Goal: Entertainment & Leisure: Consume media (video, audio)

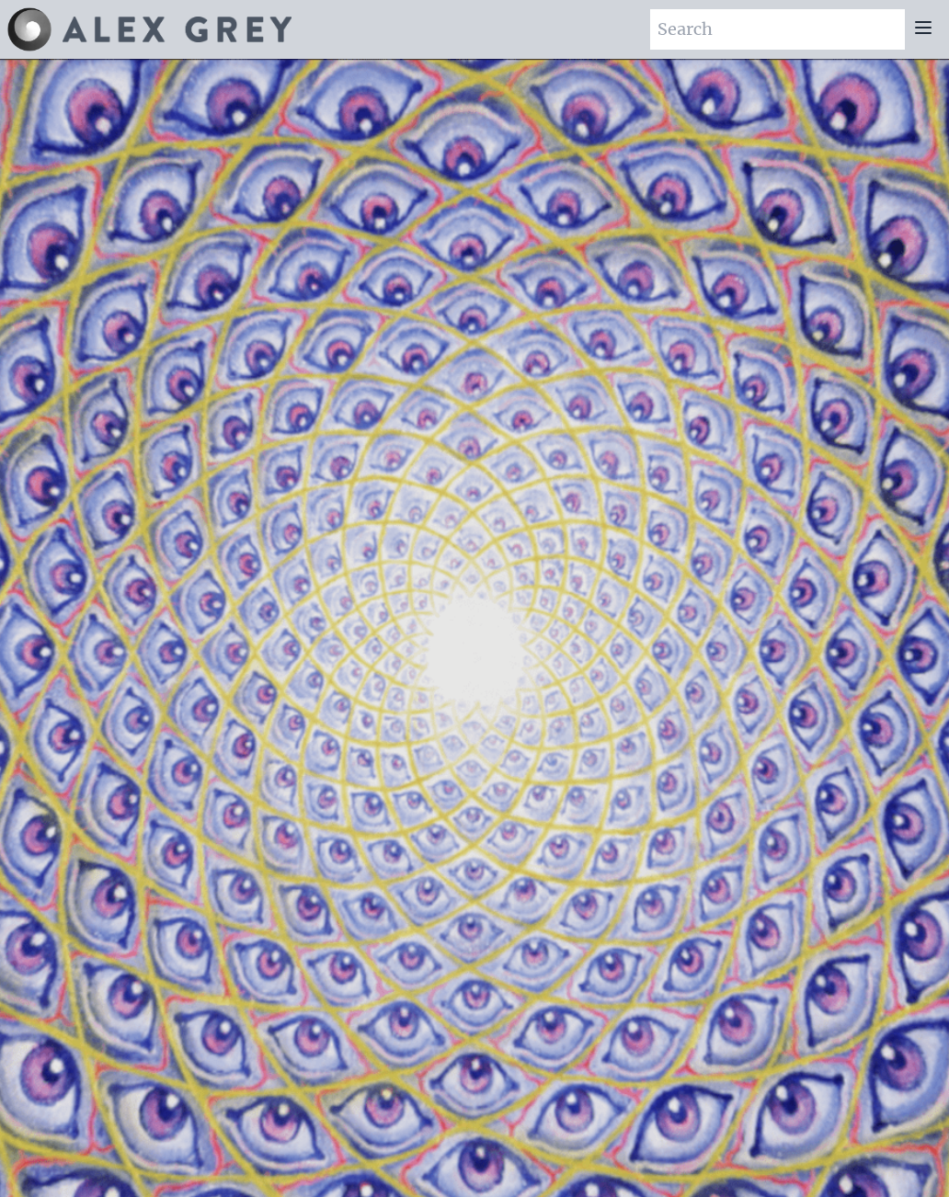
click at [167, 29] on img at bounding box center [177, 30] width 229 height 26
type input """
click at [913, 22] on icon at bounding box center [923, 28] width 22 height 22
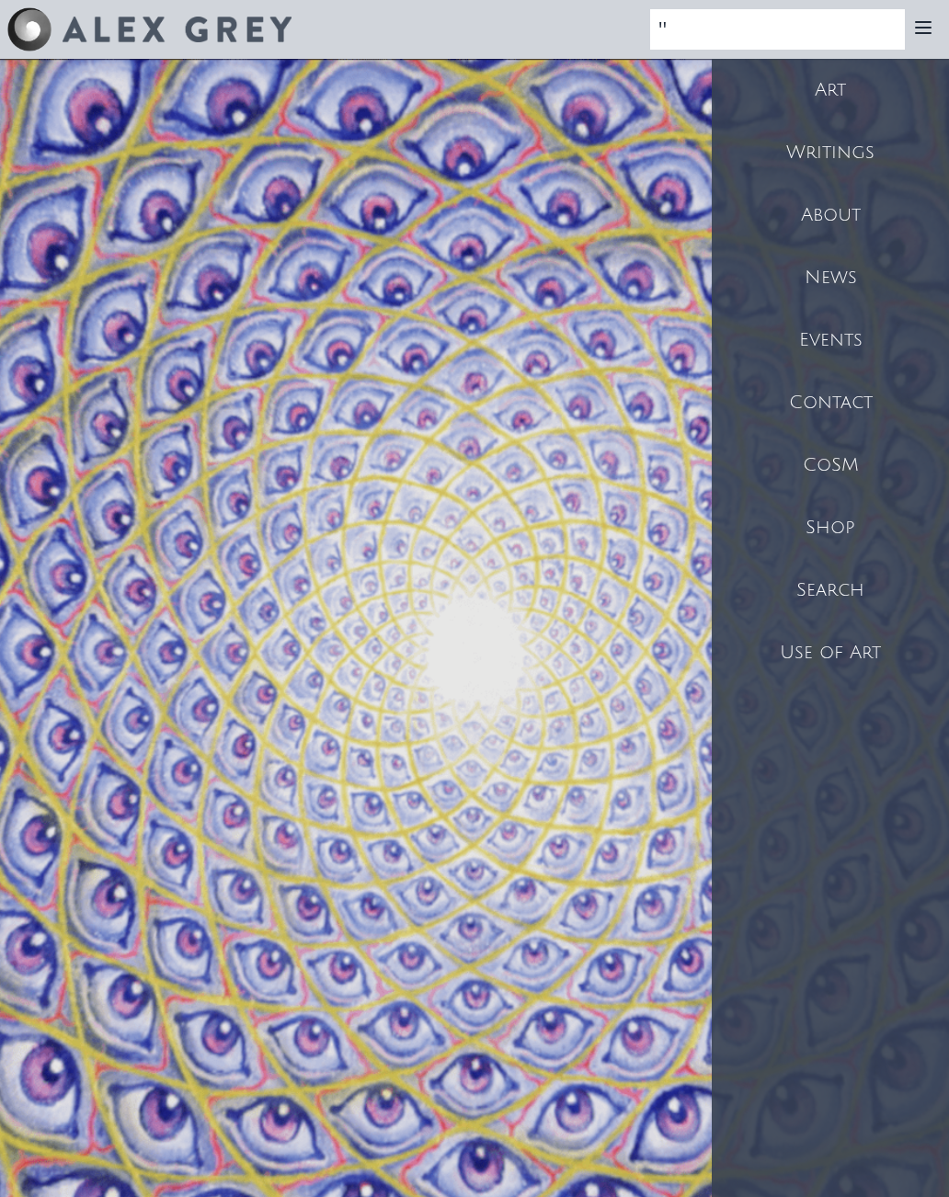
click at [829, 453] on div "CoSM" at bounding box center [830, 465] width 237 height 63
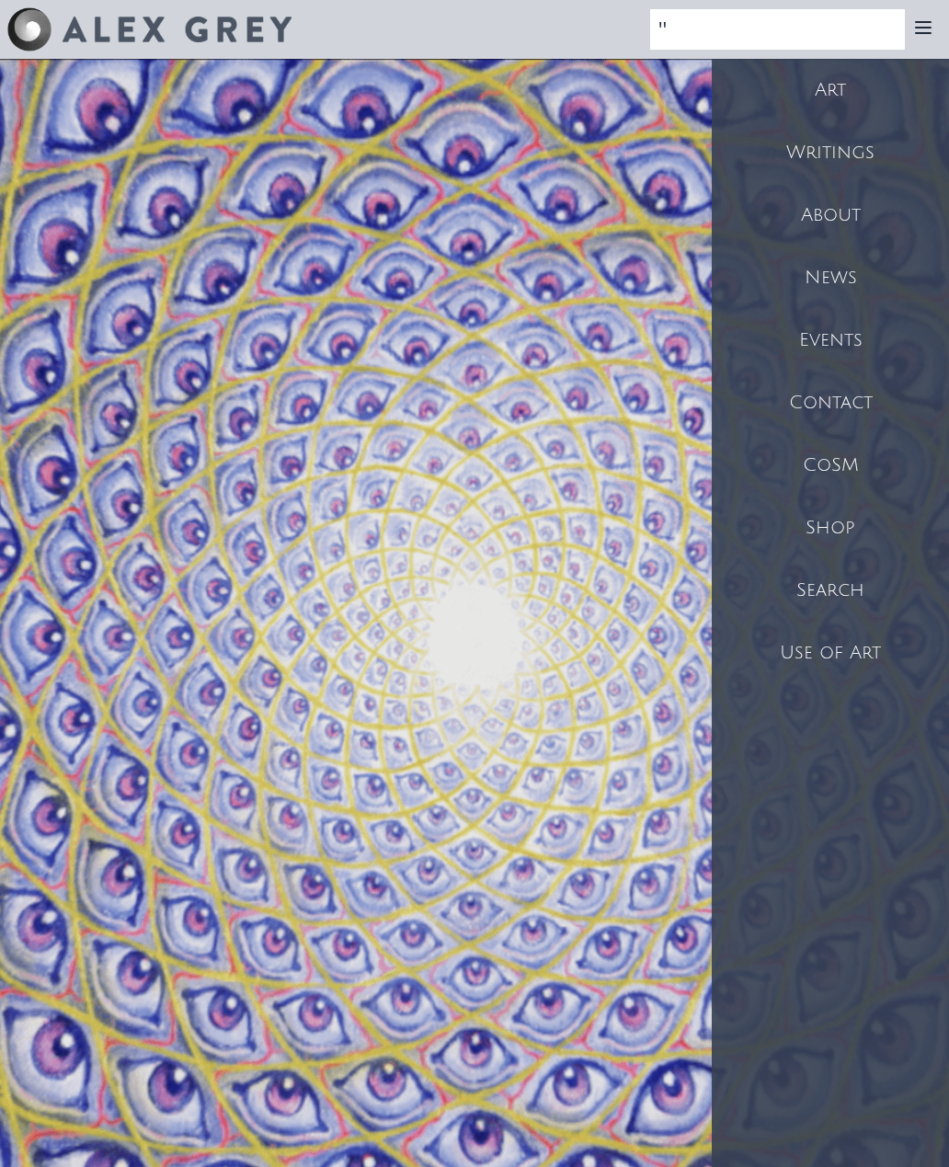
click at [838, 529] on div "Shop" at bounding box center [830, 528] width 237 height 63
click at [844, 525] on div "Shop" at bounding box center [830, 528] width 237 height 63
click at [844, 91] on div "Art" at bounding box center [830, 90] width 237 height 63
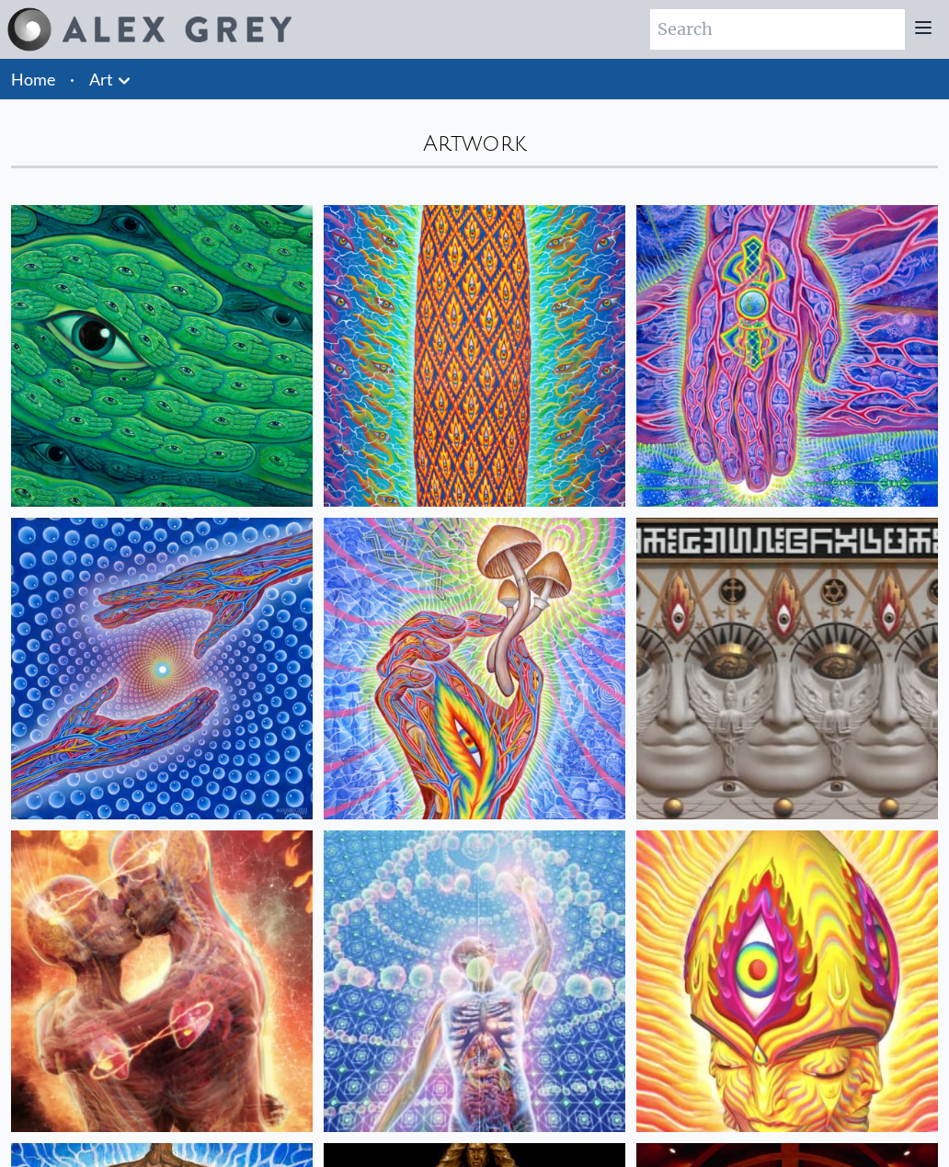
scroll to position [218, 0]
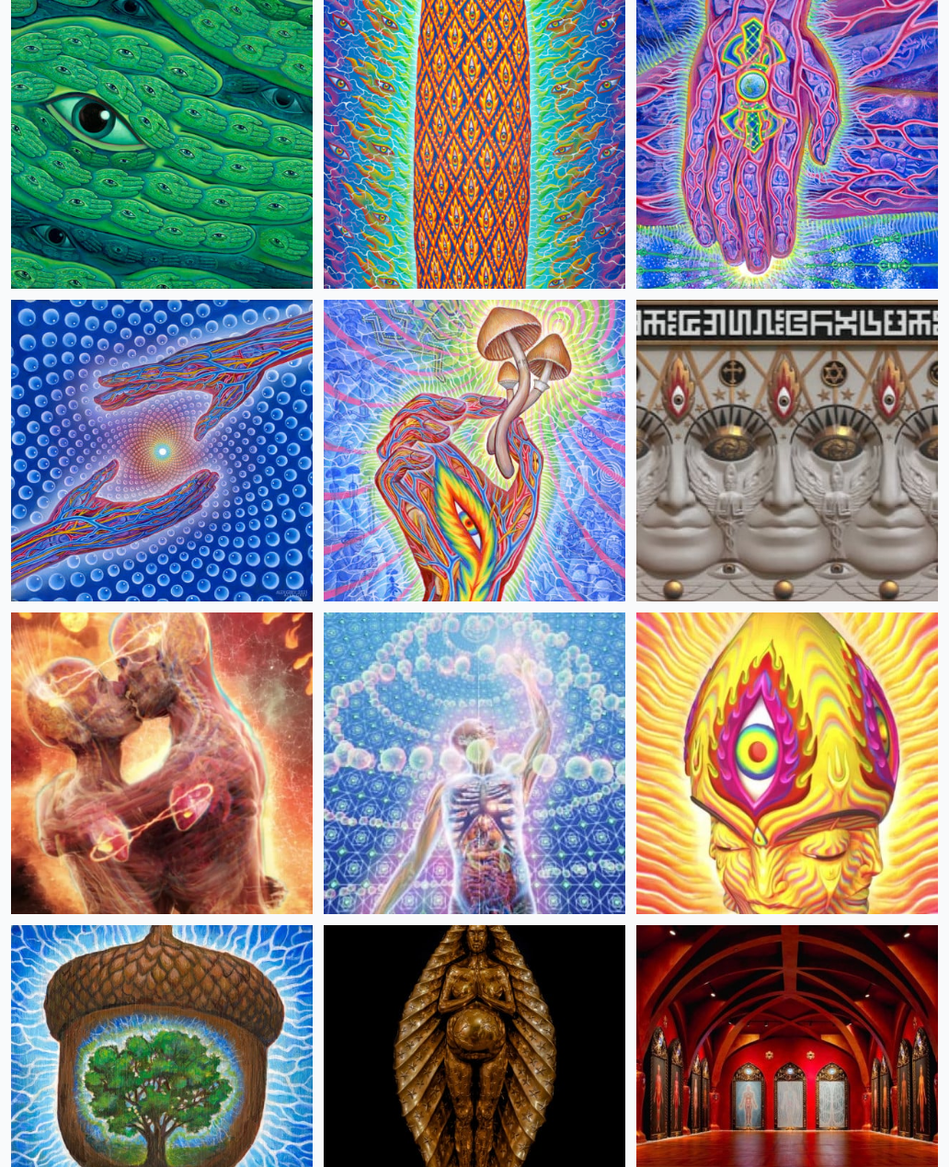
click at [860, 548] on img at bounding box center [787, 451] width 302 height 302
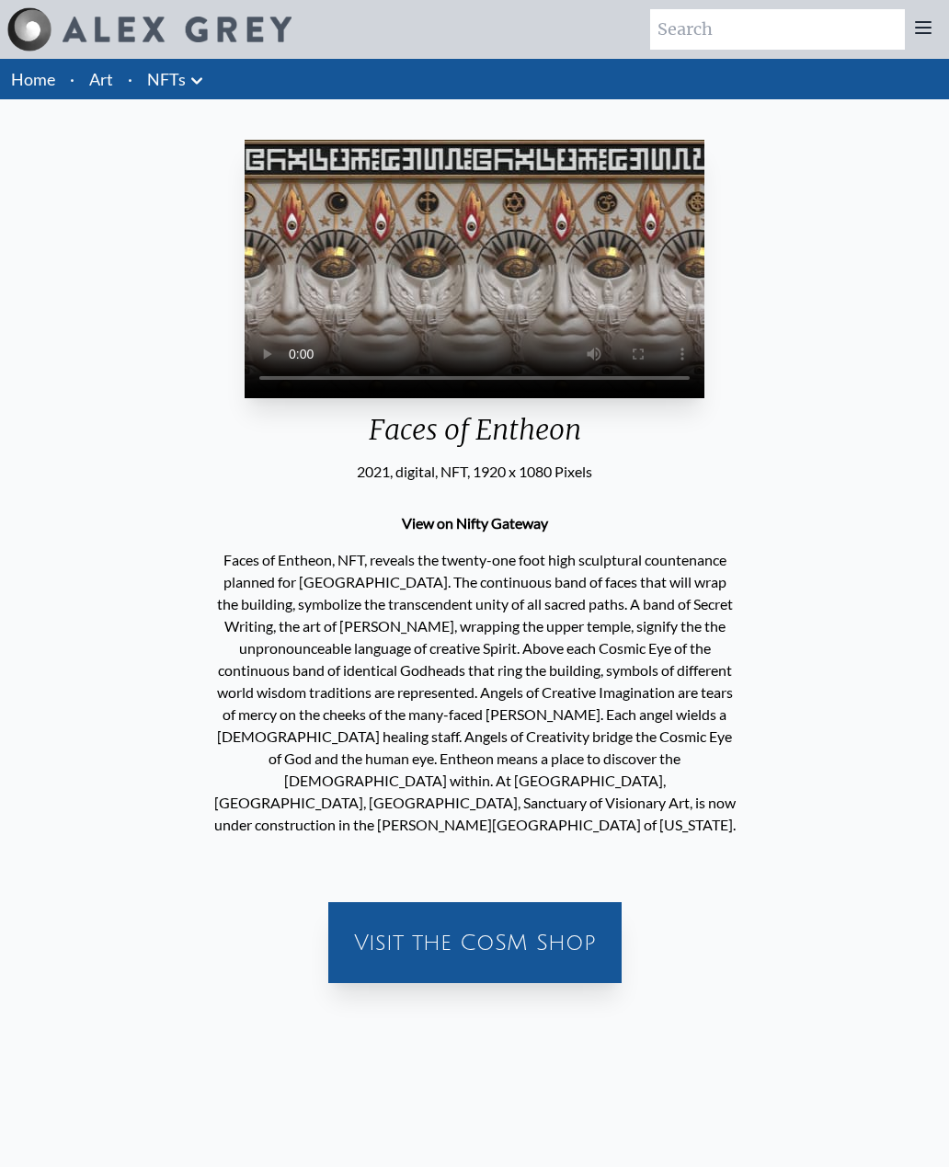
click at [509, 398] on video "Your browser does not support the video tag." at bounding box center [475, 269] width 460 height 258
click at [475, 394] on video "Your browser does not support the video tag." at bounding box center [475, 269] width 460 height 258
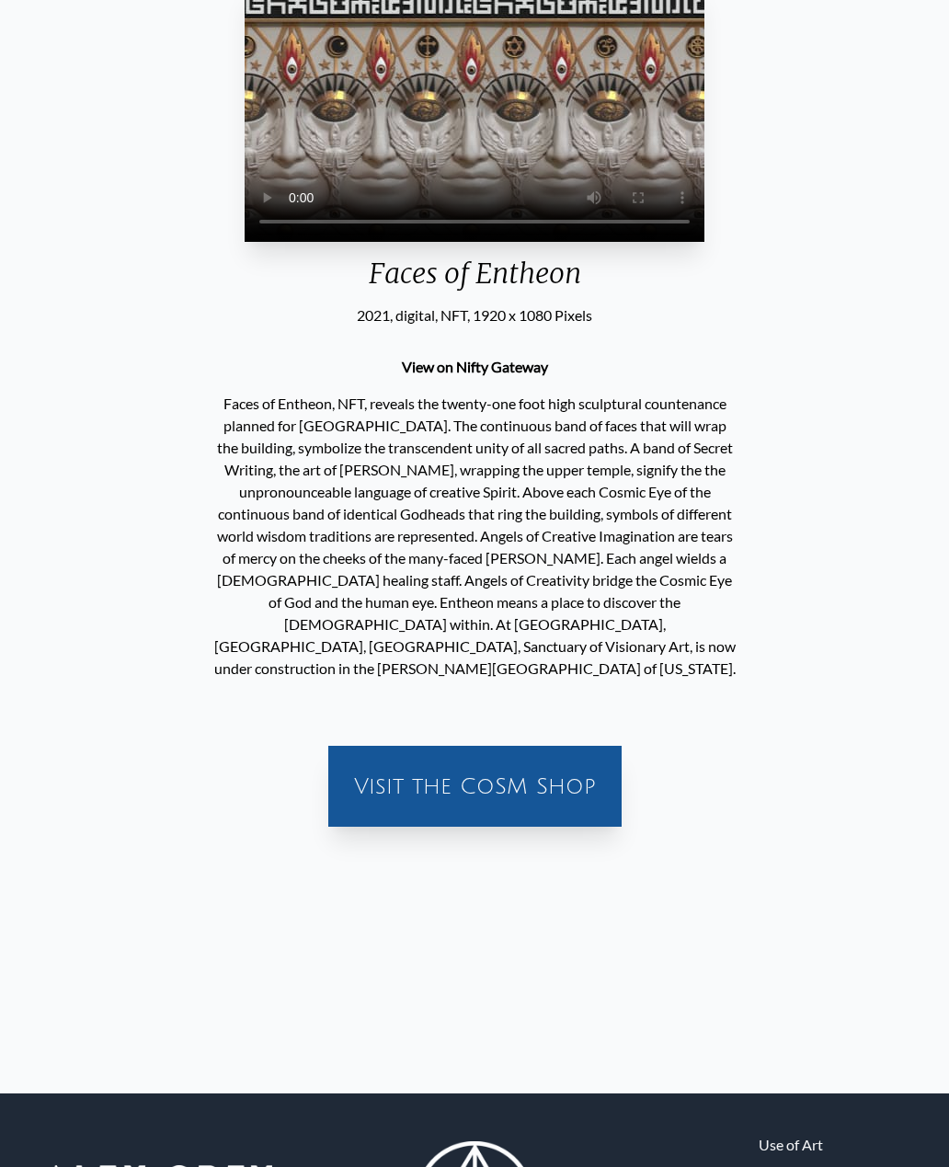
scroll to position [156, 0]
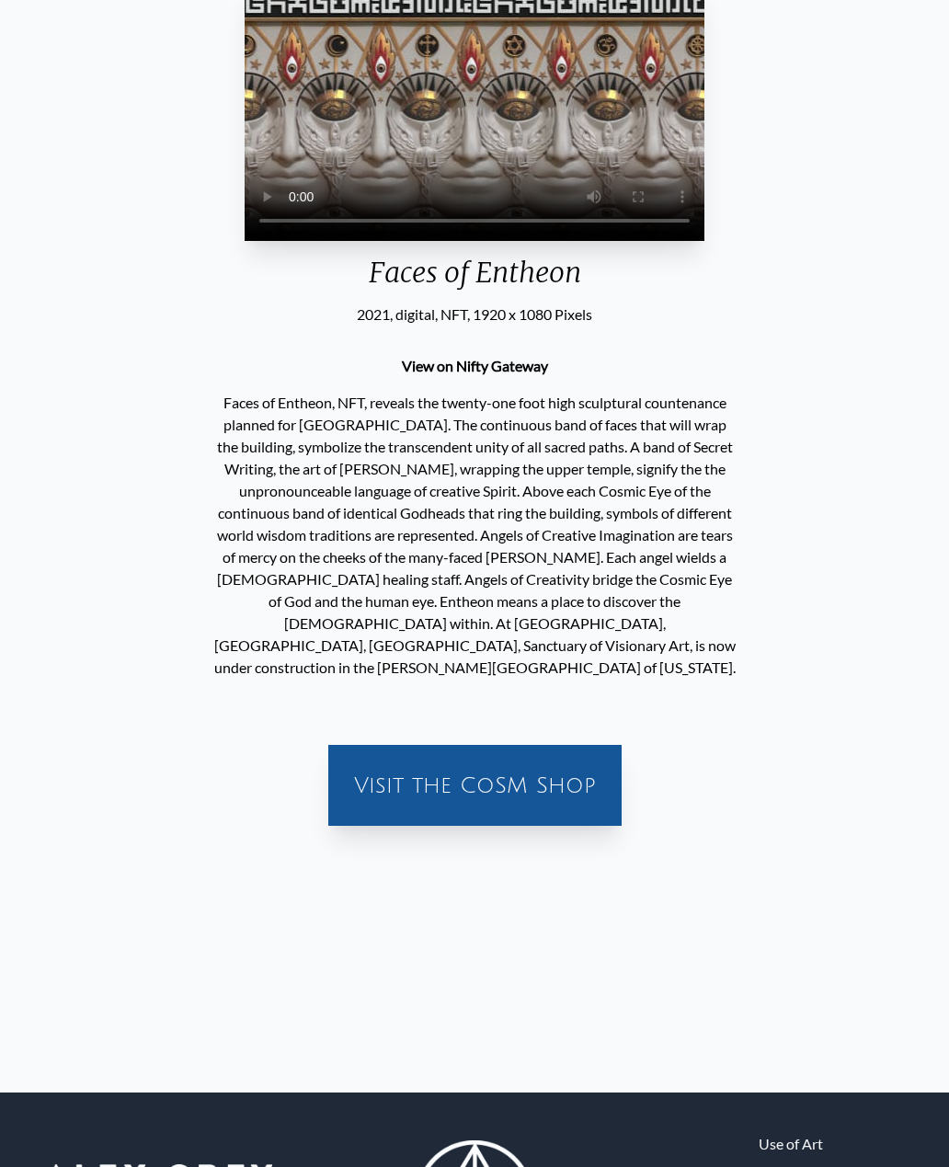
click at [913, 770] on div "Your browser does not support the video tag. Faces of Entheon 2021, digital, NF…" at bounding box center [475, 408] width 920 height 865
